Goal: Task Accomplishment & Management: Manage account settings

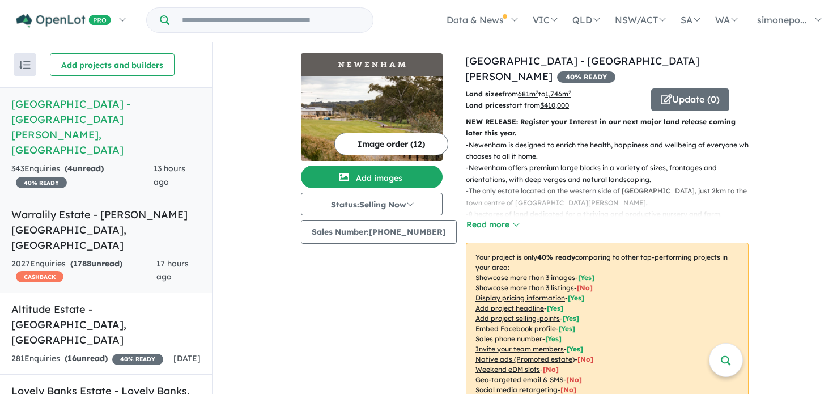
click at [48, 207] on h5 "Warralily Estate - [PERSON_NAME][GEOGRAPHIC_DATA] , [GEOGRAPHIC_DATA]" at bounding box center [105, 230] width 189 height 46
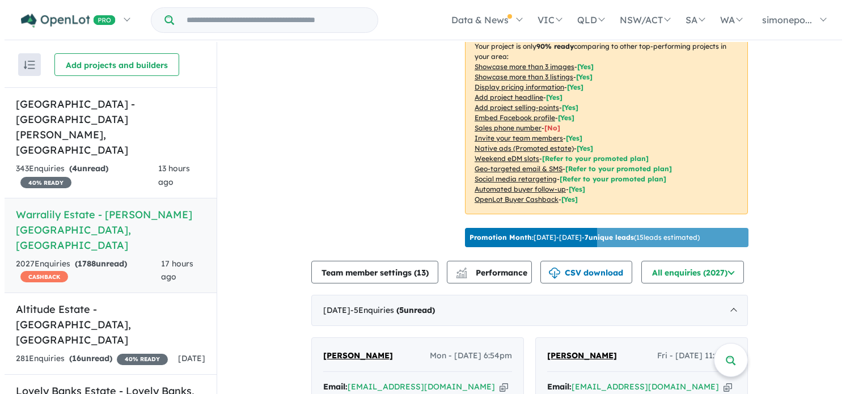
scroll to position [340, 0]
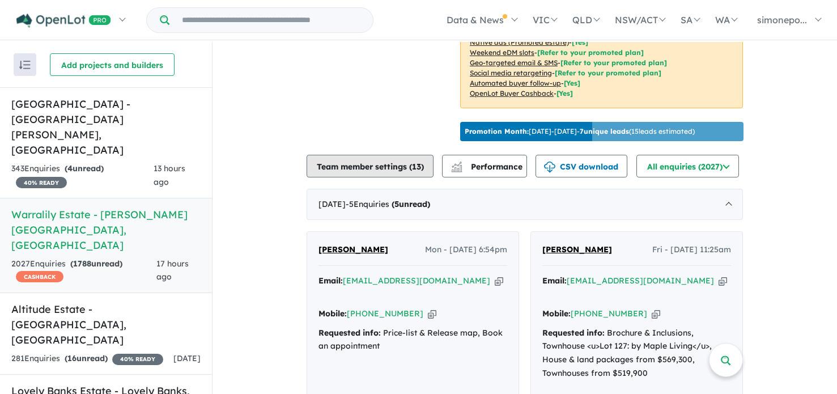
click at [365, 177] on button "Team member settings ( 13 )" at bounding box center [370, 166] width 127 height 23
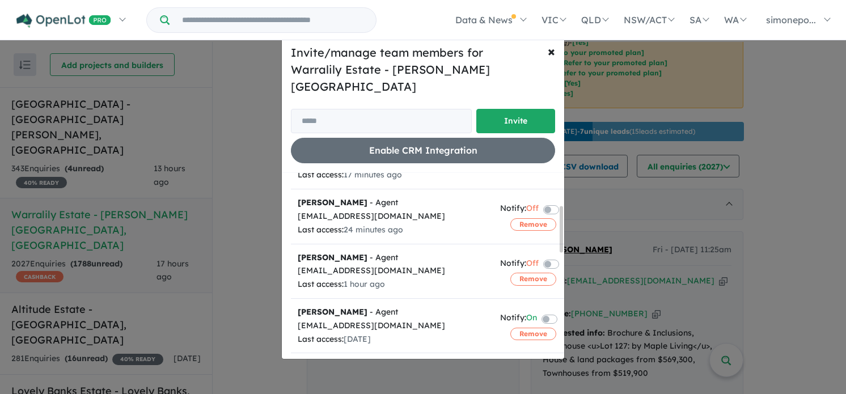
scroll to position [113, 0]
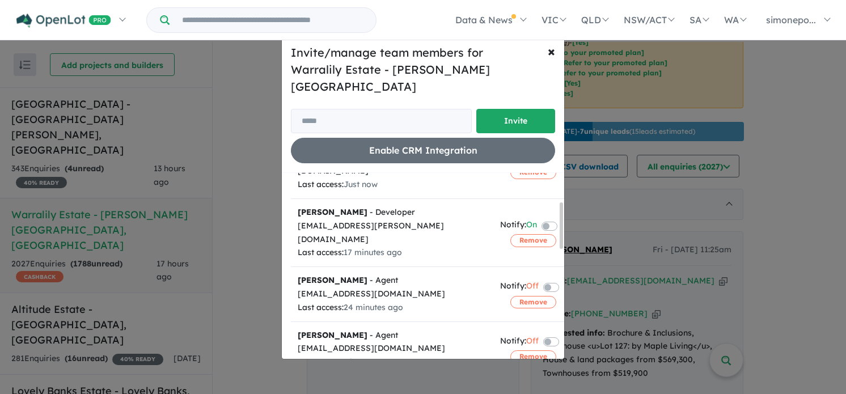
click at [562, 218] on label at bounding box center [563, 225] width 2 height 14
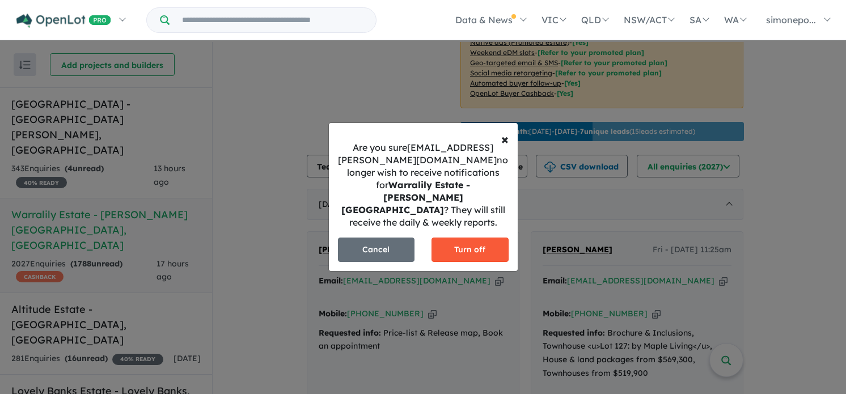
click at [443, 245] on button "Turn off" at bounding box center [469, 250] width 77 height 24
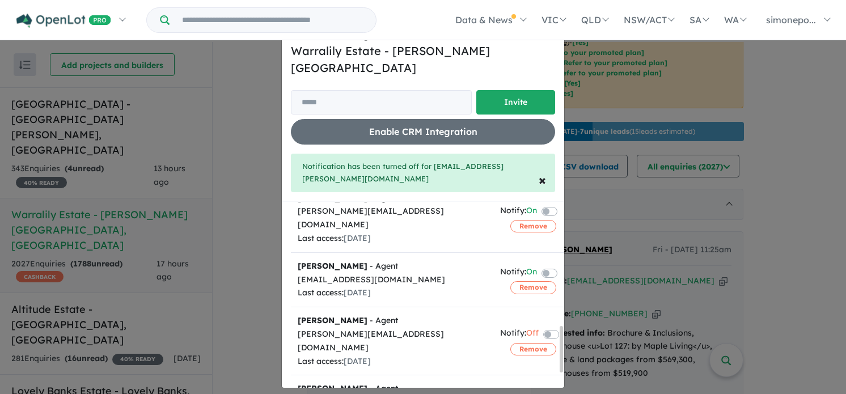
scroll to position [493, 0]
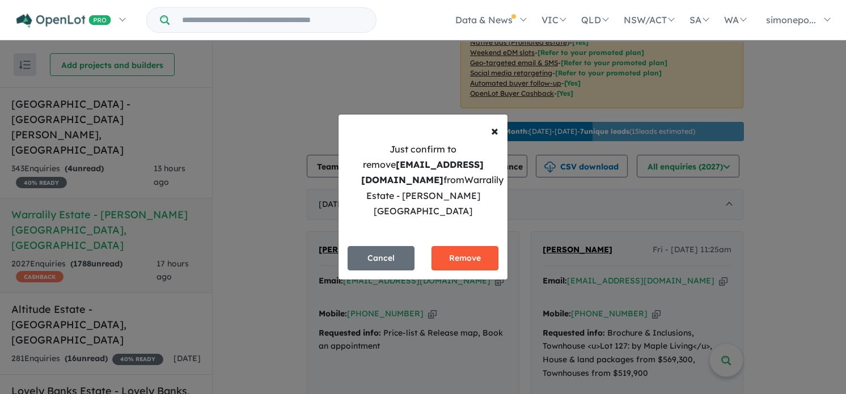
click at [466, 248] on button "Remove" at bounding box center [464, 258] width 67 height 24
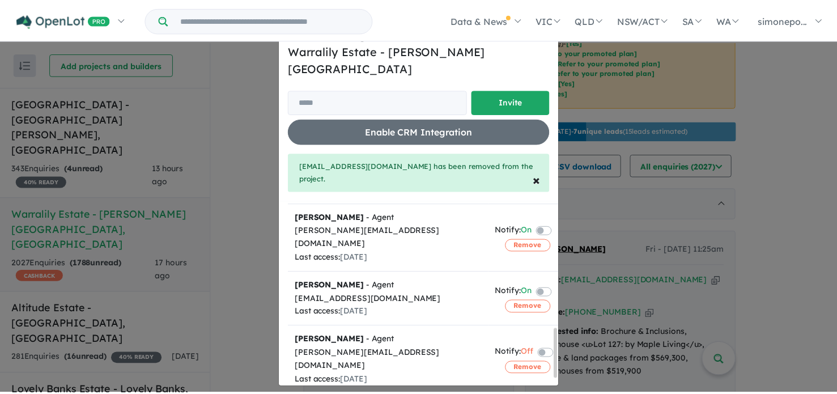
scroll to position [495, 0]
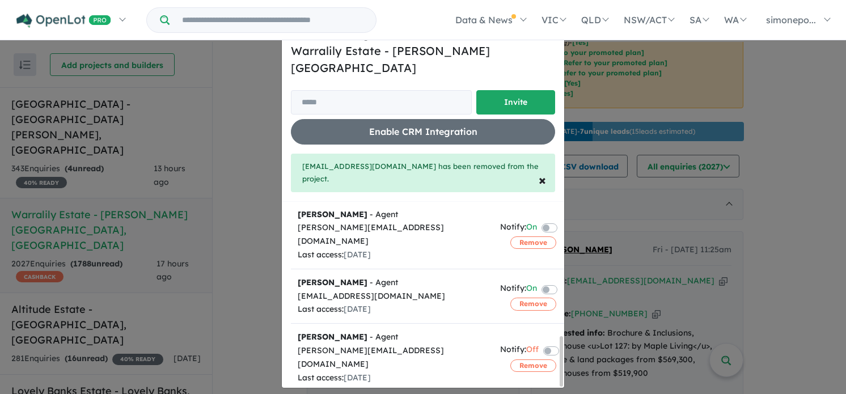
click at [548, 41] on span "×" at bounding box center [551, 32] width 7 height 17
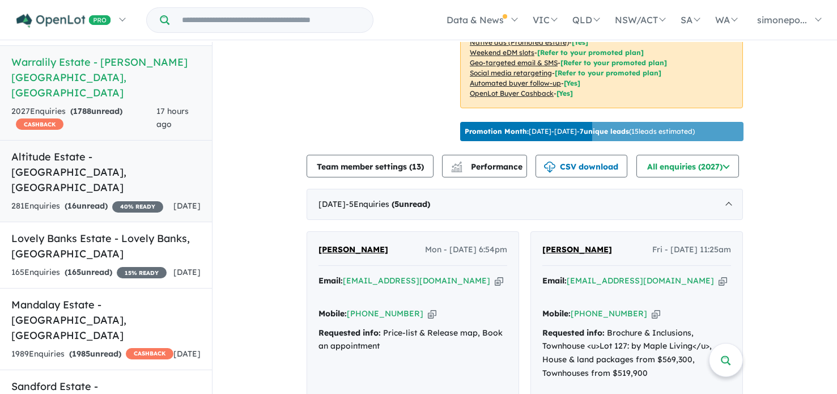
scroll to position [170, 0]
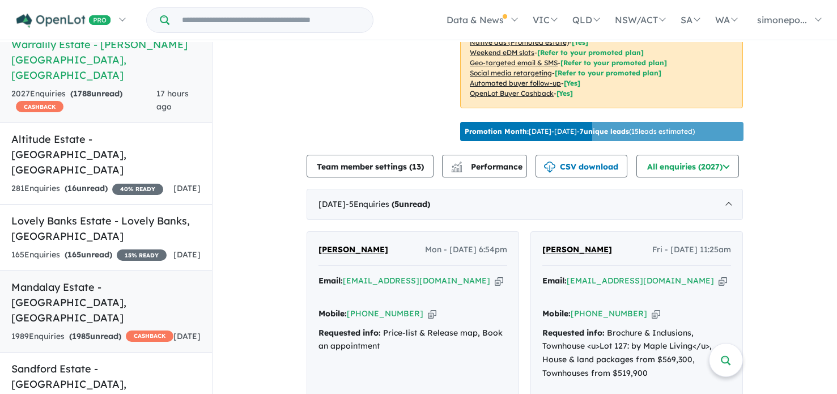
click at [115, 279] on h5 "Mandalay Estate - [GEOGRAPHIC_DATA][PERSON_NAME][GEOGRAPHIC_DATA]" at bounding box center [105, 302] width 189 height 46
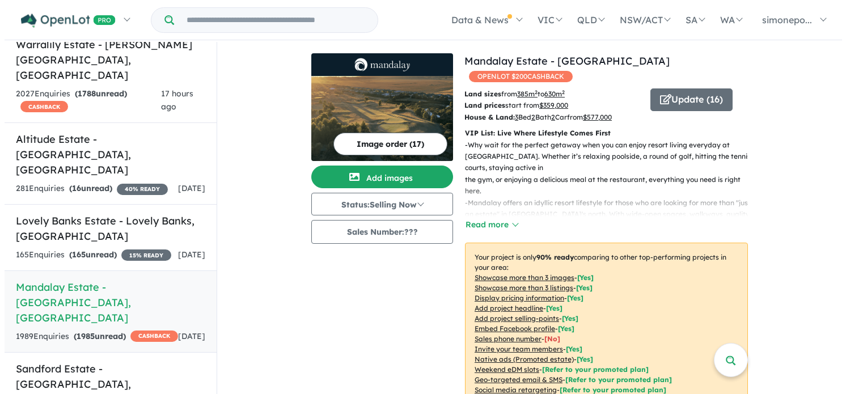
scroll to position [227, 0]
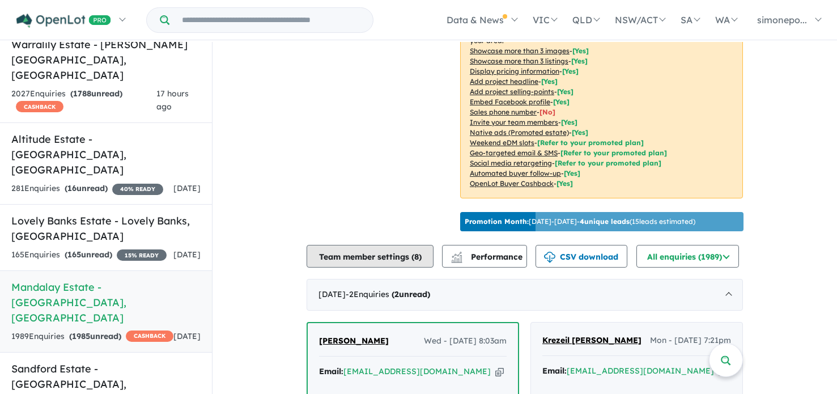
click at [348, 252] on button "Team member settings ( 8 )" at bounding box center [370, 256] width 127 height 23
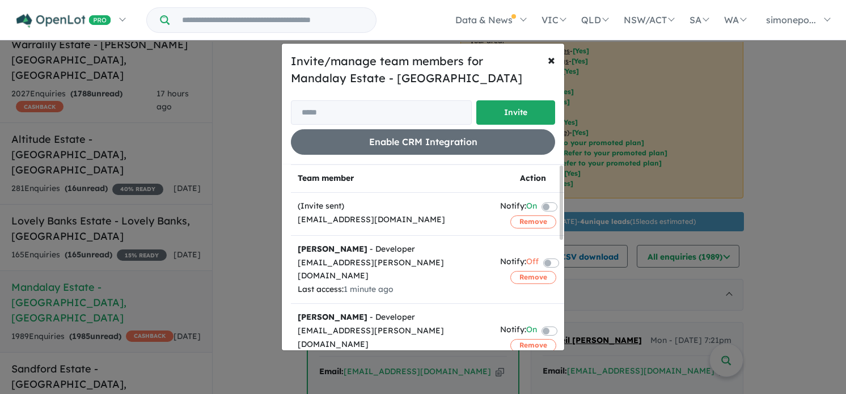
click at [562, 323] on label at bounding box center [563, 330] width 2 height 14
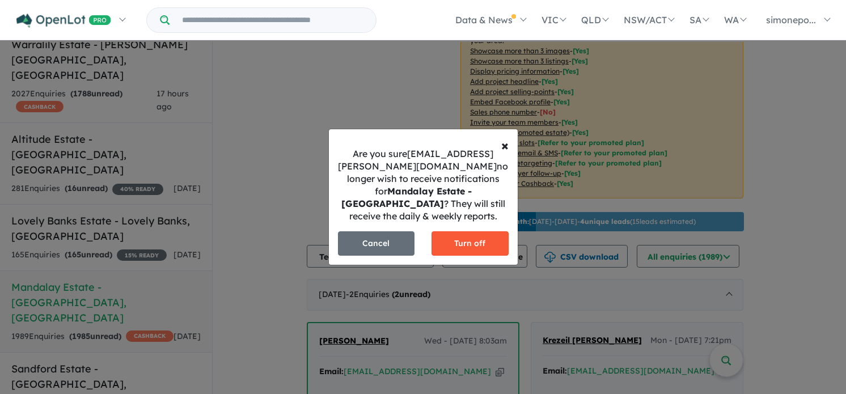
click at [470, 244] on button "Turn off" at bounding box center [469, 243] width 77 height 24
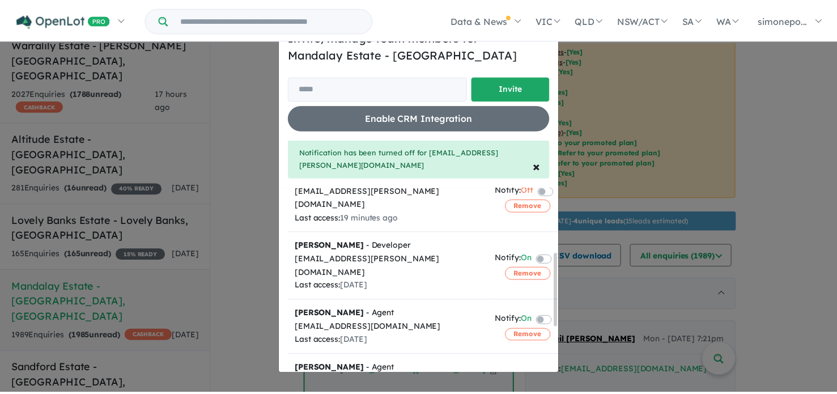
scroll to position [163, 0]
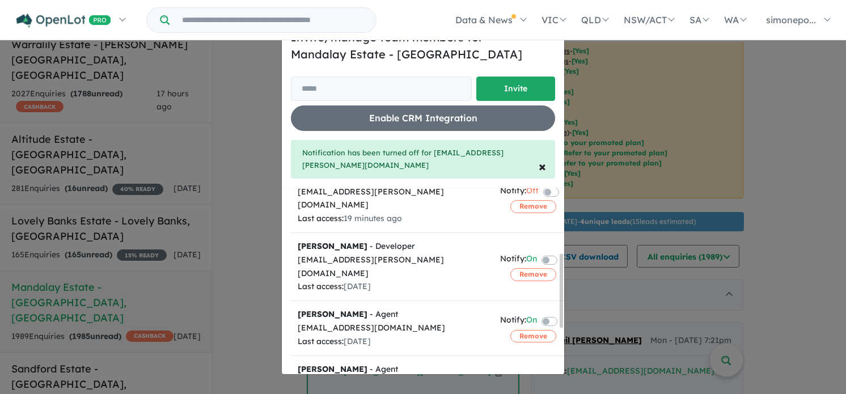
click at [550, 44] on span "×" at bounding box center [551, 35] width 7 height 17
